Goal: Task Accomplishment & Management: Complete application form

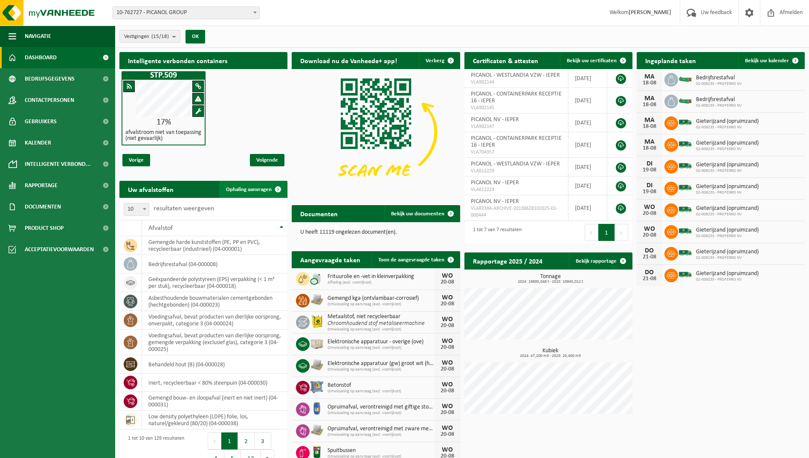
click at [264, 189] on span "Ophaling aanvragen" at bounding box center [249, 190] width 46 height 6
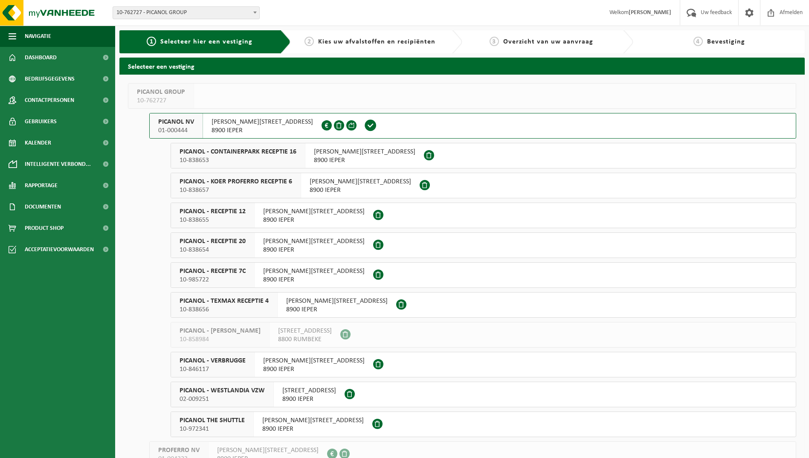
click at [238, 158] on span "10-838653" at bounding box center [238, 160] width 117 height 9
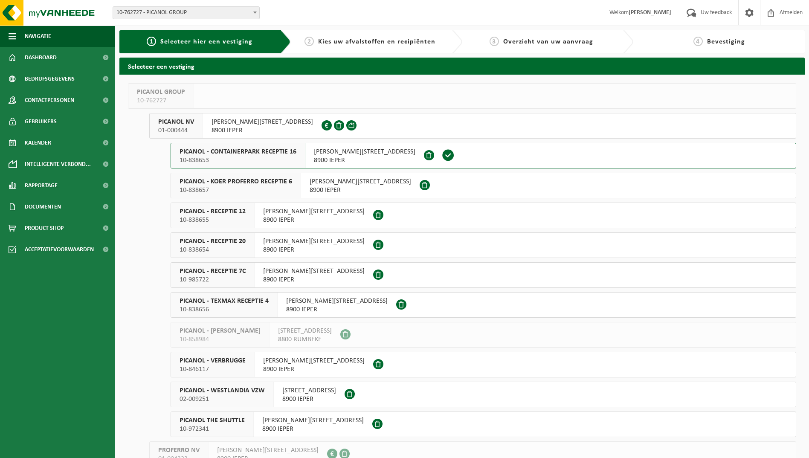
click at [238, 158] on span "10-838653" at bounding box center [238, 160] width 117 height 9
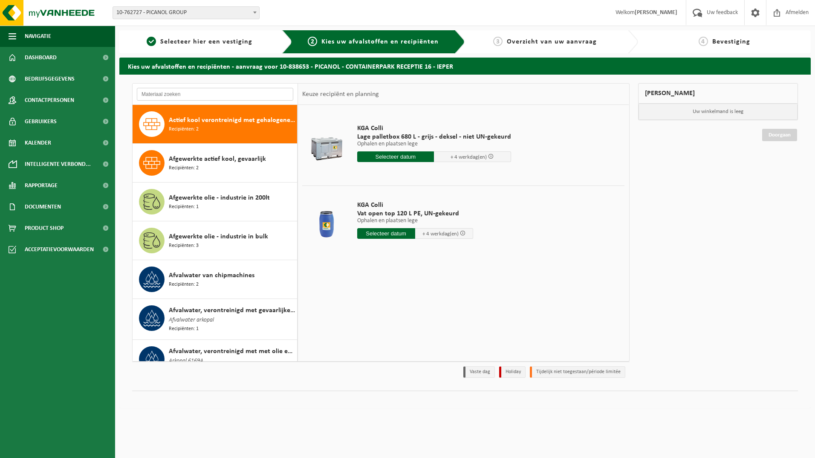
click at [202, 98] on input "text" at bounding box center [215, 94] width 156 height 13
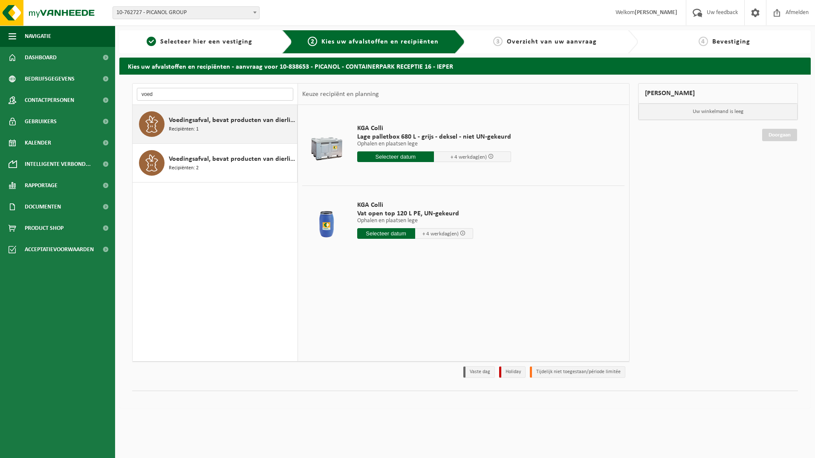
type input "voed"
click at [217, 121] on span "Voedingsafval, bevat producten van dierlijke oorsprong, gemengde verpakking (ex…" at bounding box center [232, 120] width 126 height 10
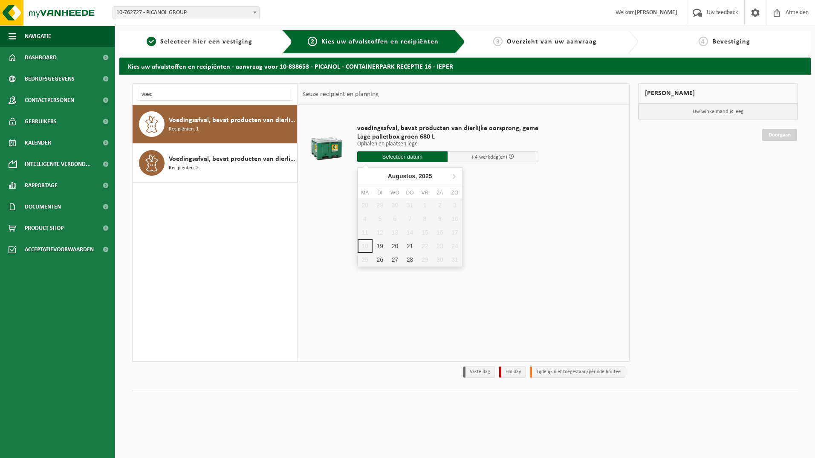
click at [400, 155] on input "text" at bounding box center [402, 156] width 91 height 11
click at [399, 245] on div "20" at bounding box center [395, 246] width 15 height 14
type input "Van 2025-08-20"
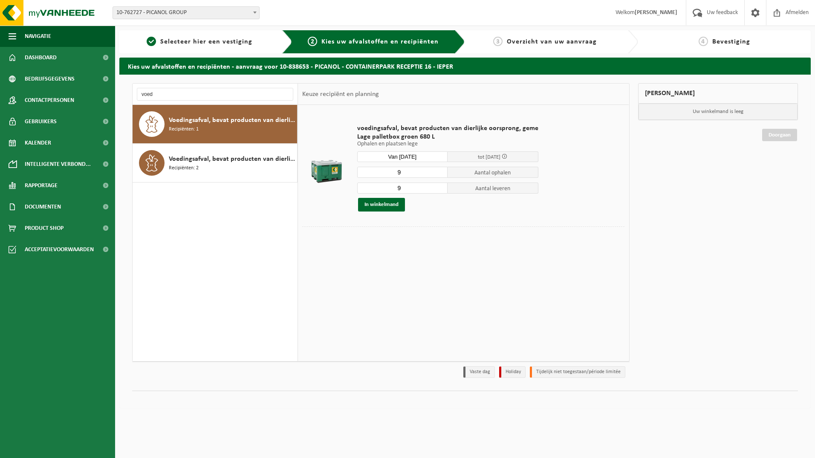
click at [407, 169] on input "9" at bounding box center [402, 172] width 91 height 11
type input "2"
click at [403, 185] on input "9" at bounding box center [402, 187] width 91 height 11
type input "2"
click at [392, 204] on button "In winkelmand" at bounding box center [381, 205] width 47 height 14
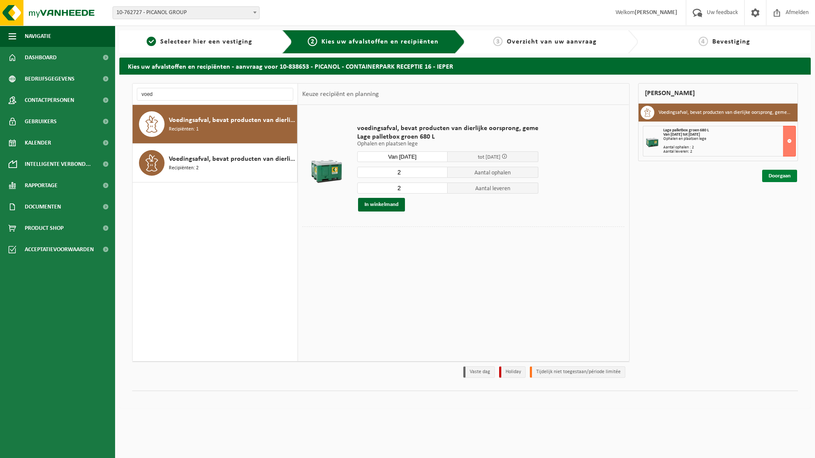
click at [775, 174] on link "Doorgaan" at bounding box center [779, 176] width 35 height 12
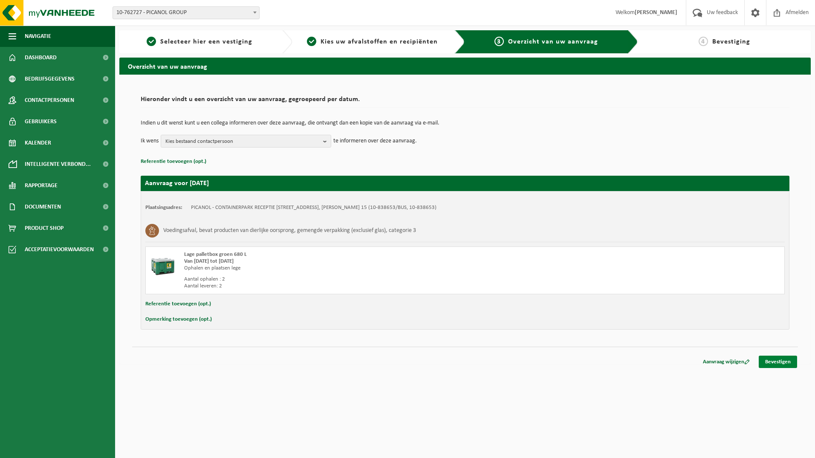
click at [773, 359] on link "Bevestigen" at bounding box center [778, 362] width 38 height 12
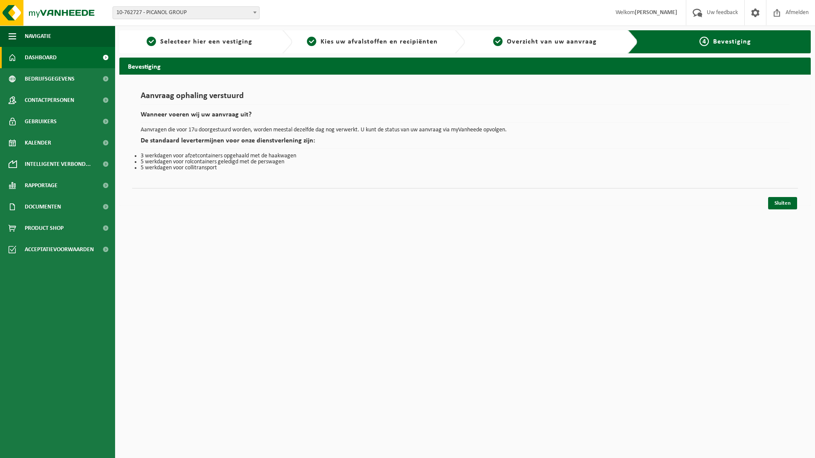
click at [44, 56] on span "Dashboard" at bounding box center [41, 57] width 32 height 21
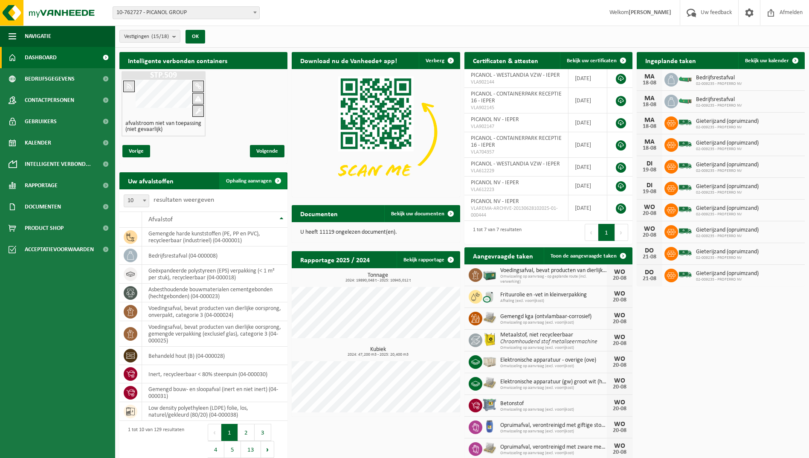
click at [249, 179] on span "Ophaling aanvragen" at bounding box center [249, 181] width 46 height 6
click at [249, 180] on span "Ophaling aanvragen" at bounding box center [249, 181] width 46 height 6
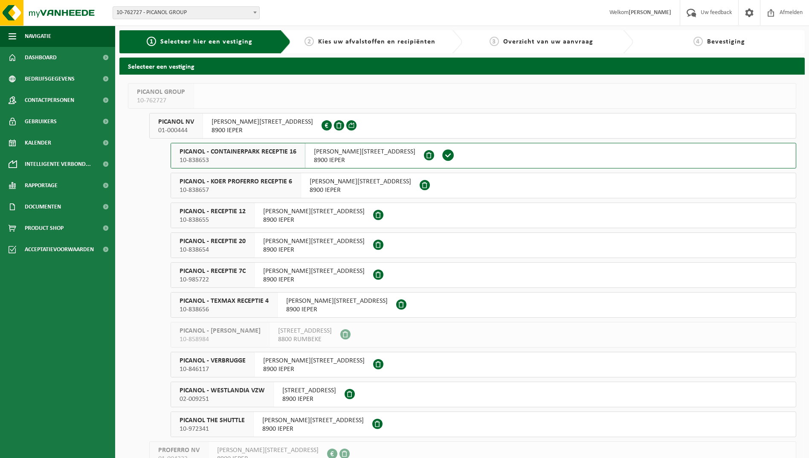
click at [237, 158] on span "10-838653" at bounding box center [238, 160] width 117 height 9
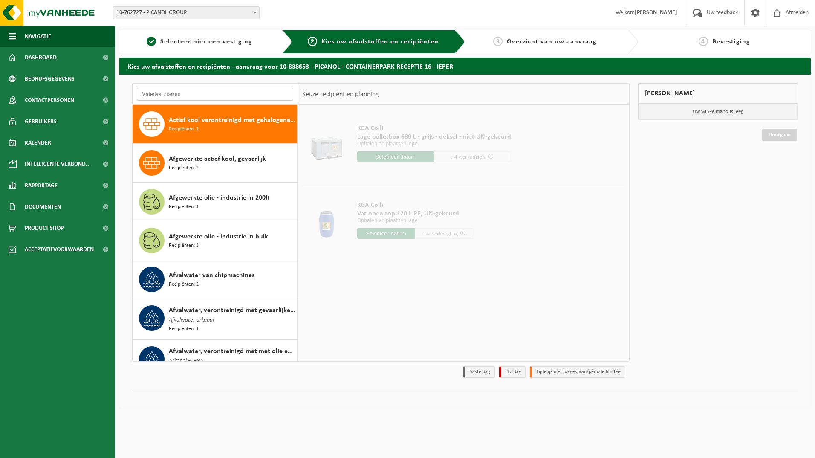
click at [189, 91] on input "text" at bounding box center [215, 94] width 156 height 13
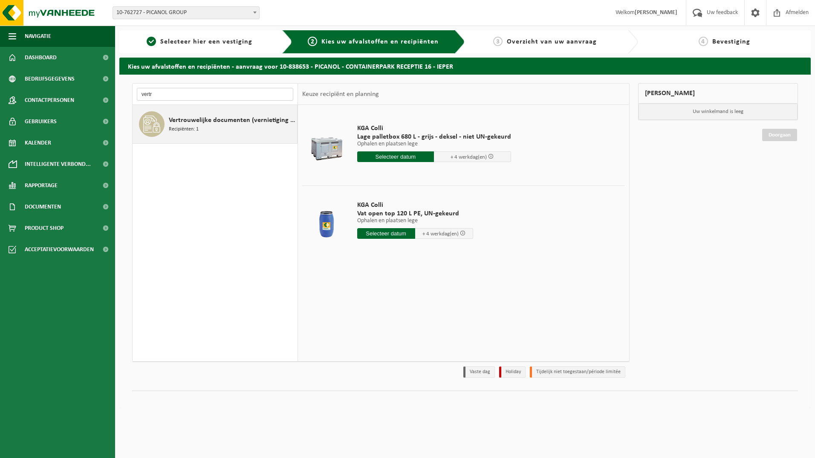
type input "vertr"
click at [211, 126] on div "Vertrouwelijke documenten (vernietiging - recyclage) Recipiënten: 1" at bounding box center [232, 124] width 126 height 26
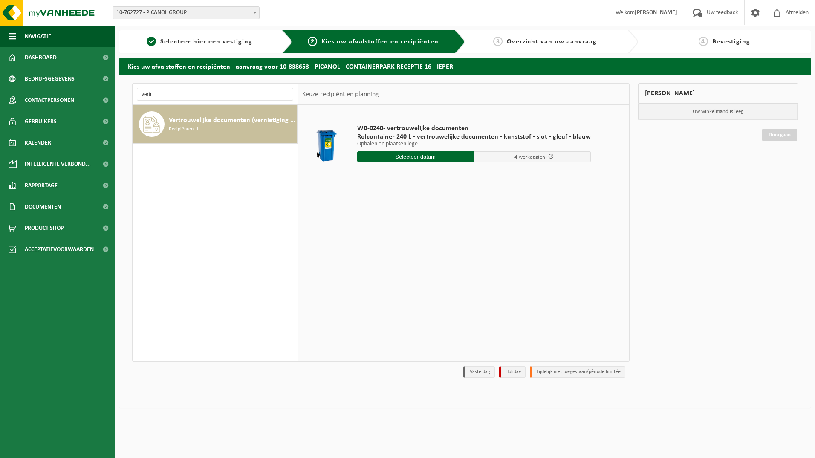
click at [418, 158] on input "text" at bounding box center [415, 156] width 117 height 11
click at [391, 248] on div "20" at bounding box center [395, 246] width 15 height 14
type input "Van 2025-08-20"
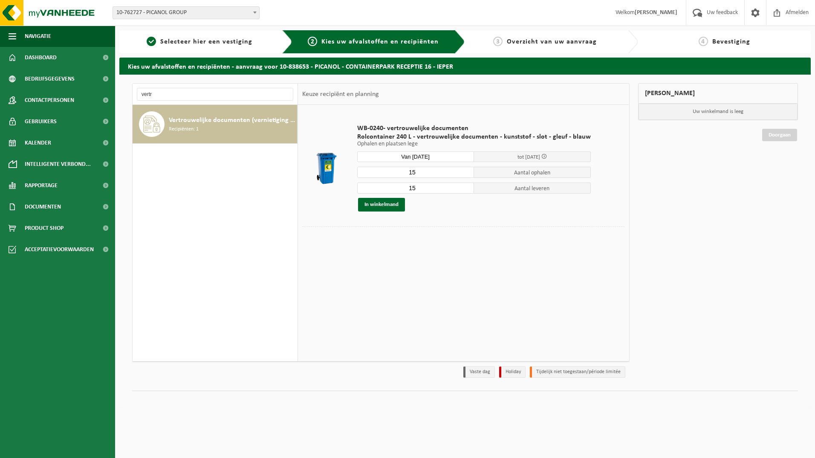
click at [419, 174] on input "15" at bounding box center [415, 172] width 117 height 11
type input "1"
type input "3"
click at [423, 183] on input "15" at bounding box center [415, 187] width 117 height 11
type input "1"
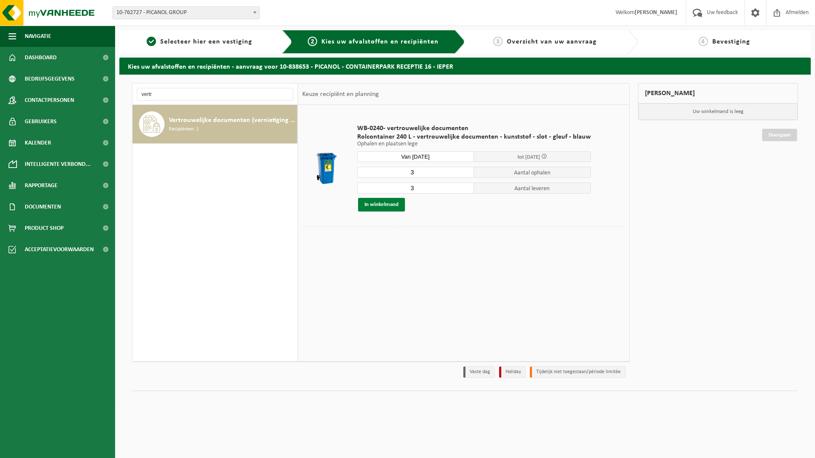
type input "3"
click at [385, 203] on button "In winkelmand" at bounding box center [381, 205] width 47 height 14
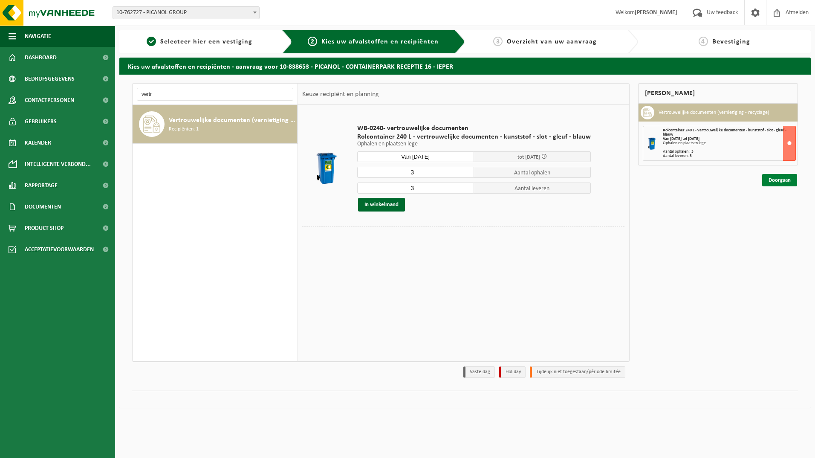
click at [781, 176] on link "Doorgaan" at bounding box center [779, 180] width 35 height 12
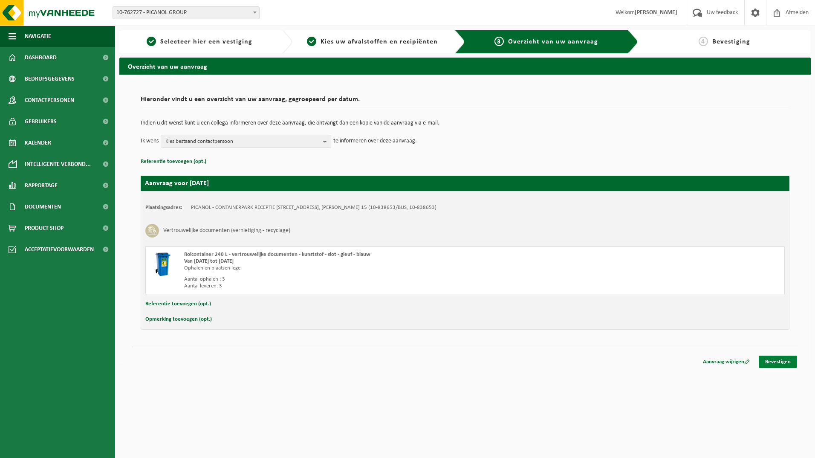
click at [773, 360] on link "Bevestigen" at bounding box center [778, 362] width 38 height 12
